Goal: Communication & Community: Answer question/provide support

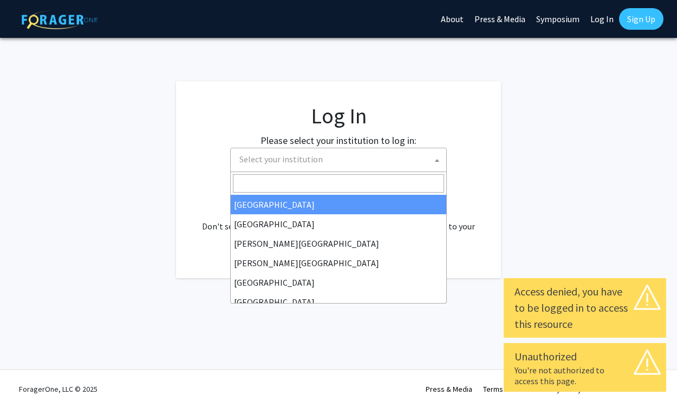
click at [375, 156] on span "Select your institution" at bounding box center [340, 159] width 211 height 22
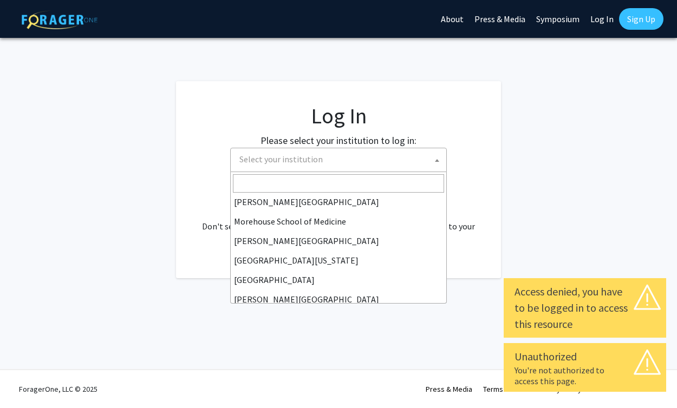
scroll to position [379, 0]
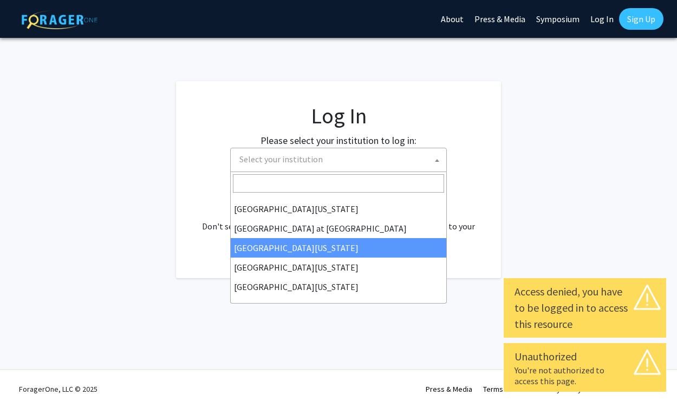
click at [198, 234] on div "No account? Sign up here . Don't see your institution? Learn more about bringin…" at bounding box center [339, 220] width 282 height 52
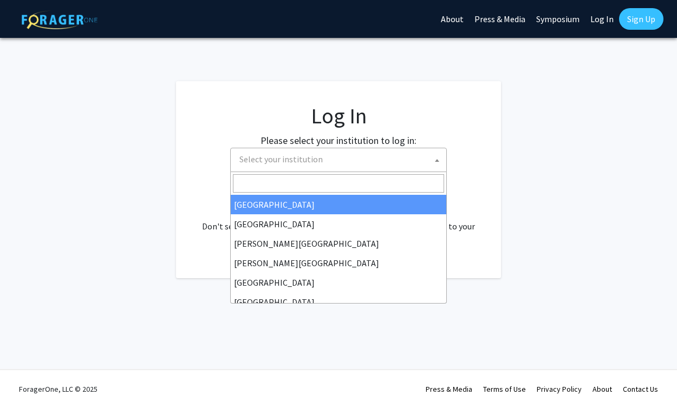
click at [333, 161] on span "Select your institution" at bounding box center [340, 159] width 211 height 22
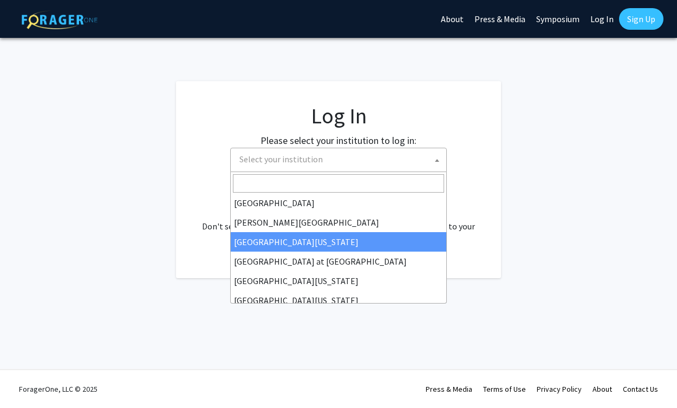
scroll to position [347, 0]
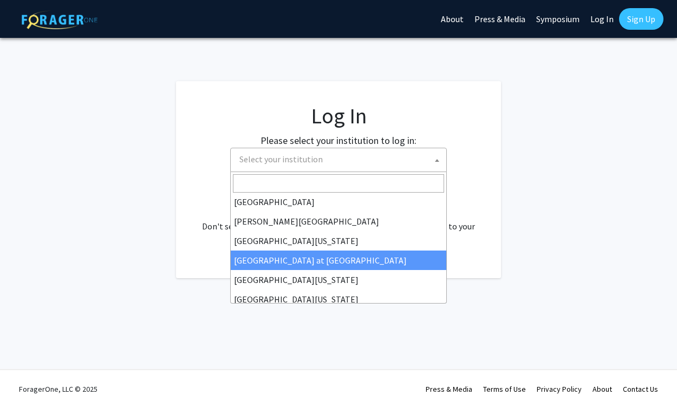
select select "18"
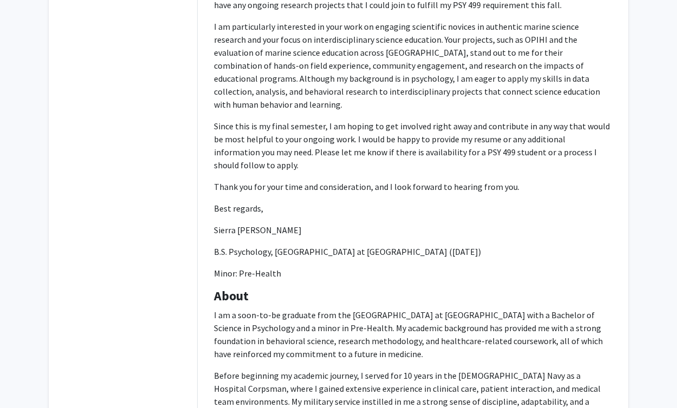
scroll to position [511, 0]
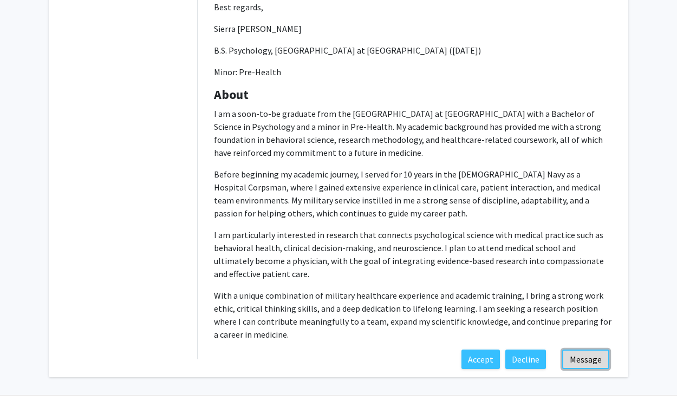
click at [579, 350] on button "Message" at bounding box center [585, 359] width 47 height 19
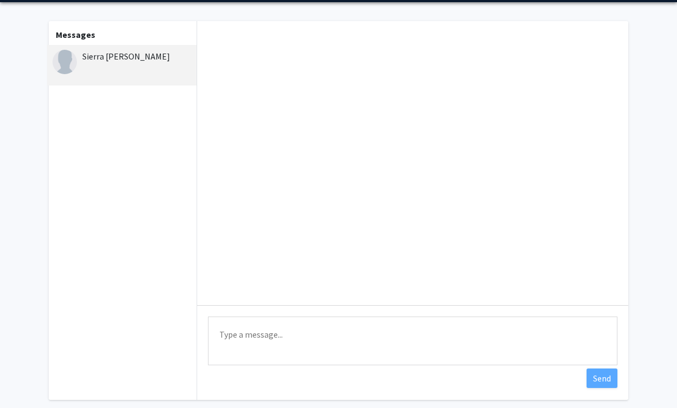
scroll to position [38, 0]
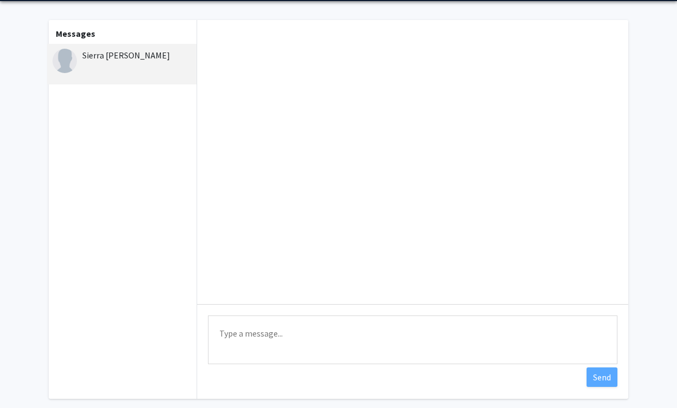
click at [291, 325] on textarea "Type a message" at bounding box center [412, 340] width 409 height 49
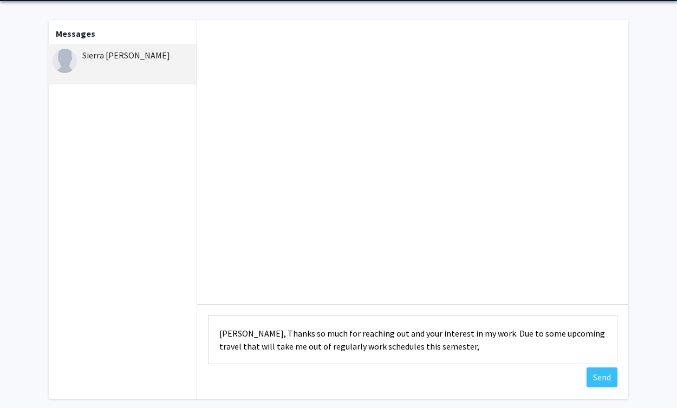
click at [331, 348] on textarea "[PERSON_NAME], Thanks so much for reaching out and your interest in my work. Du…" at bounding box center [412, 340] width 409 height 49
drag, startPoint x: 390, startPoint y: 351, endPoint x: 443, endPoint y: 352, distance: 53.1
click at [443, 352] on textarea "[PERSON_NAME], Thanks so much for reaching out and your interest in my work. Du…" at bounding box center [412, 340] width 409 height 49
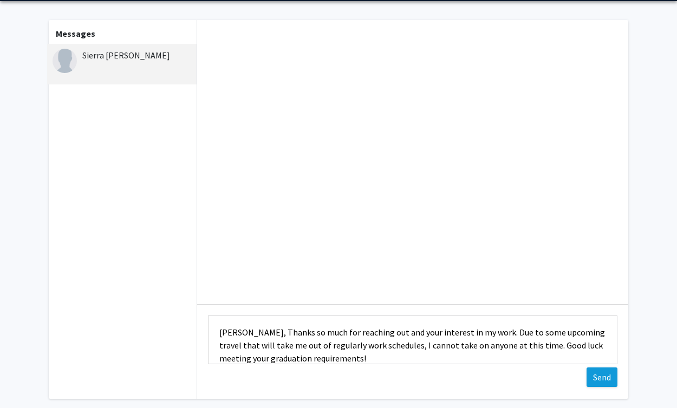
type textarea "[PERSON_NAME], Thanks so much for reaching out and your interest in my work. Du…"
click at [596, 375] on button "Send" at bounding box center [601, 377] width 31 height 19
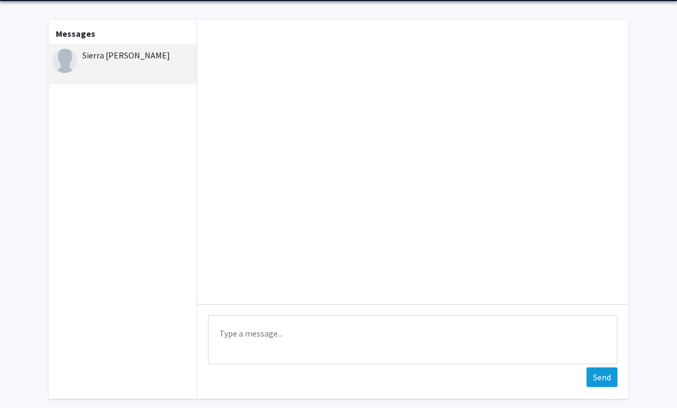
scroll to position [0, 0]
